Goal: Transaction & Acquisition: Purchase product/service

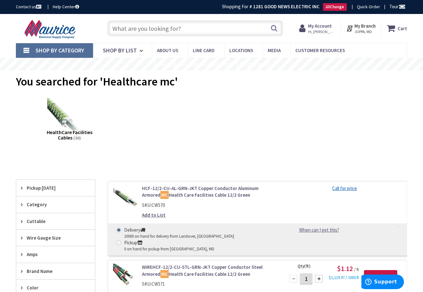
click at [184, 31] on input "text" at bounding box center [195, 28] width 176 height 16
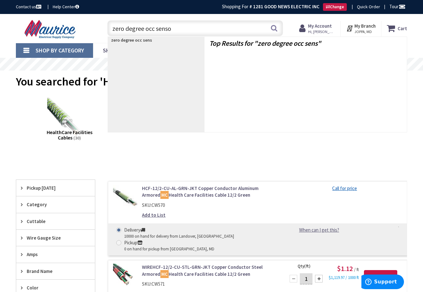
type input "zero degree occ sensor"
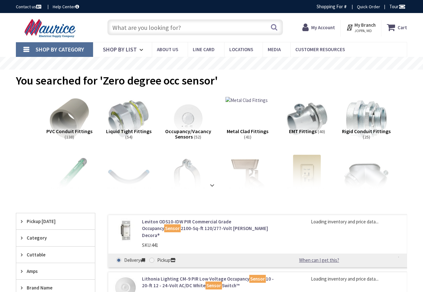
type input "[GEOGRAPHIC_DATA], [GEOGRAPHIC_DATA]"
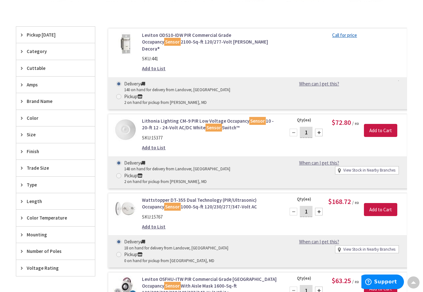
scroll to position [191, 0]
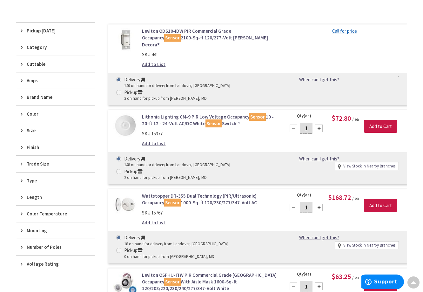
click at [235, 193] on link "Wattstopper DT-355 Dual Technology (PIR/Ultrasonic) Occupancy Sensor 1000-Sq-ft…" at bounding box center [210, 200] width 136 height 14
